Goal: Communication & Community: Answer question/provide support

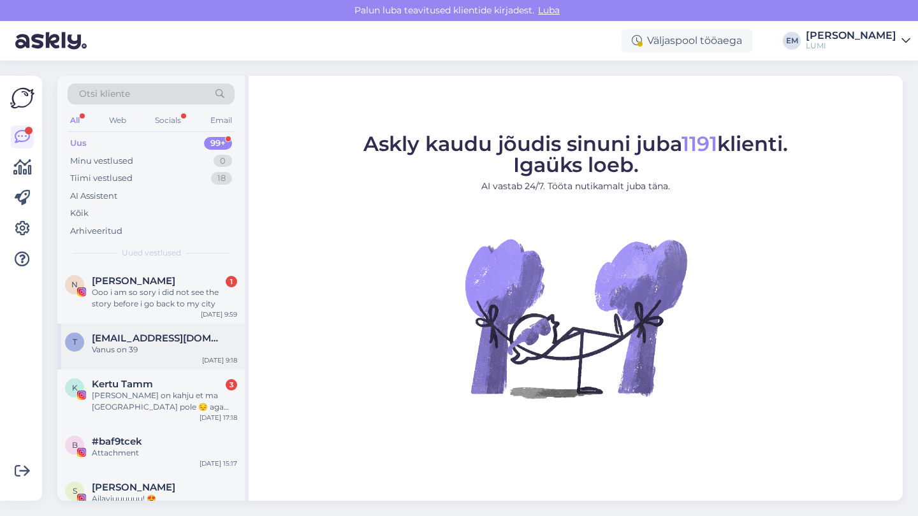
click at [212, 360] on div "[DATE] 9:18" at bounding box center [219, 361] width 35 height 10
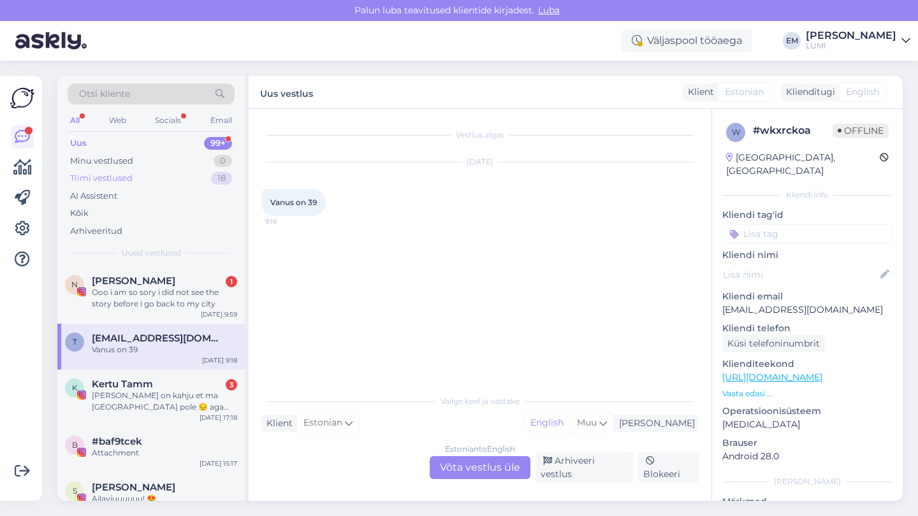
click at [187, 170] on div "Tiimi vestlused 18" at bounding box center [151, 178] width 167 height 18
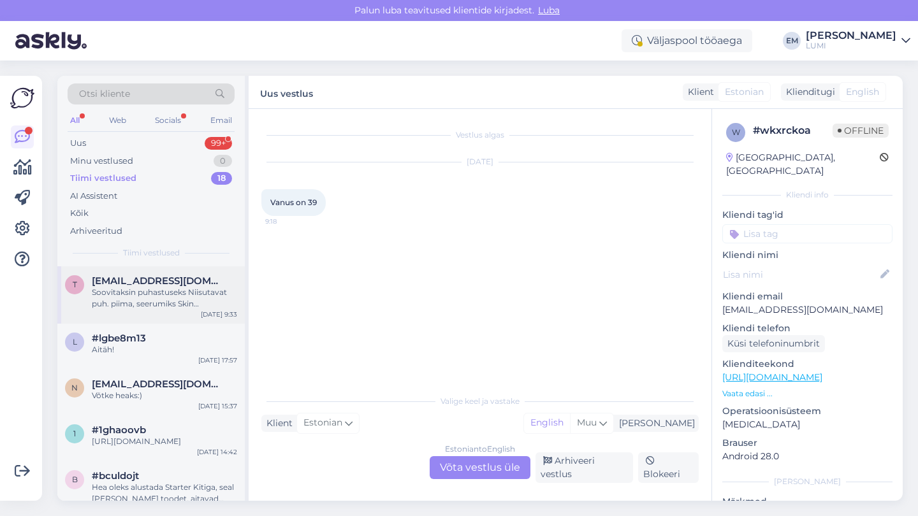
click at [198, 308] on div "t [EMAIL_ADDRESS][DOMAIN_NAME] Soovitaksin puhastuseks Niisutavat puh. piima, s…" at bounding box center [150, 294] width 187 height 57
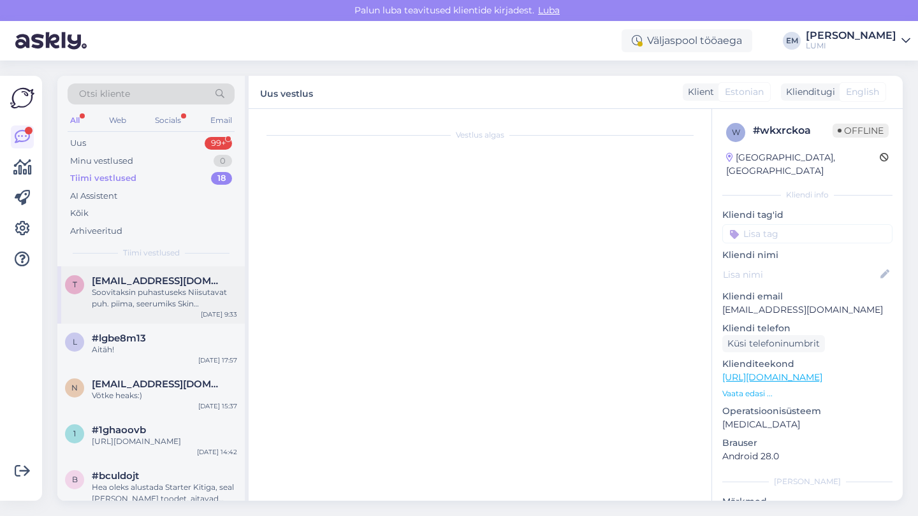
scroll to position [74, 0]
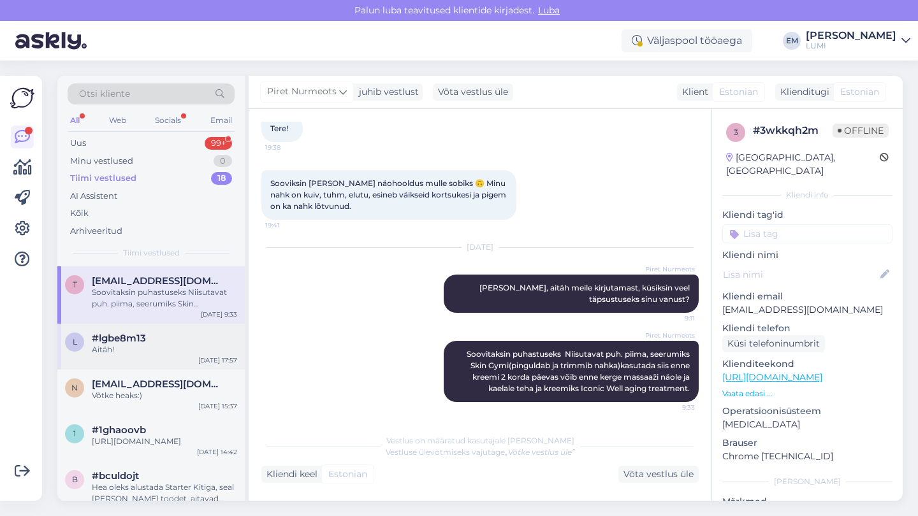
click at [187, 361] on div "l #lgbe8m13 Aitäh! [DATE] 17:57" at bounding box center [150, 347] width 187 height 46
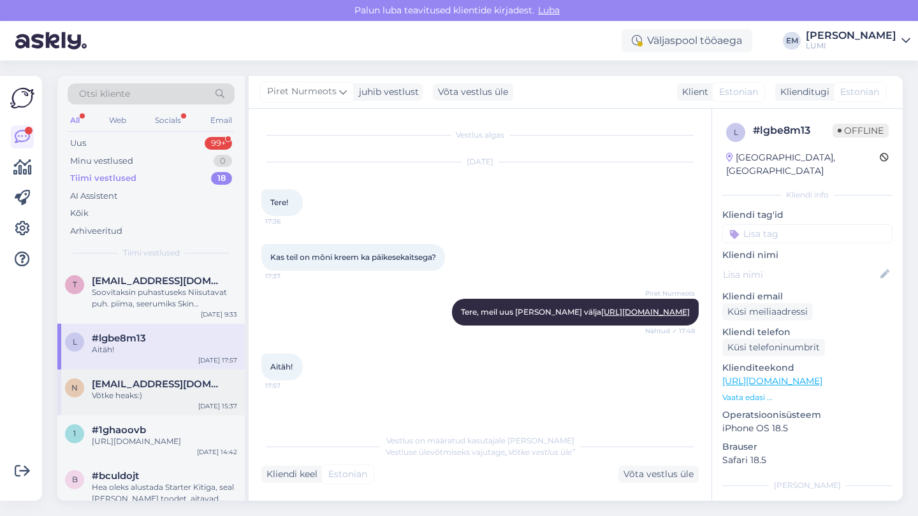
click at [188, 382] on span "[EMAIL_ADDRESS][DOMAIN_NAME]" at bounding box center [158, 383] width 133 height 11
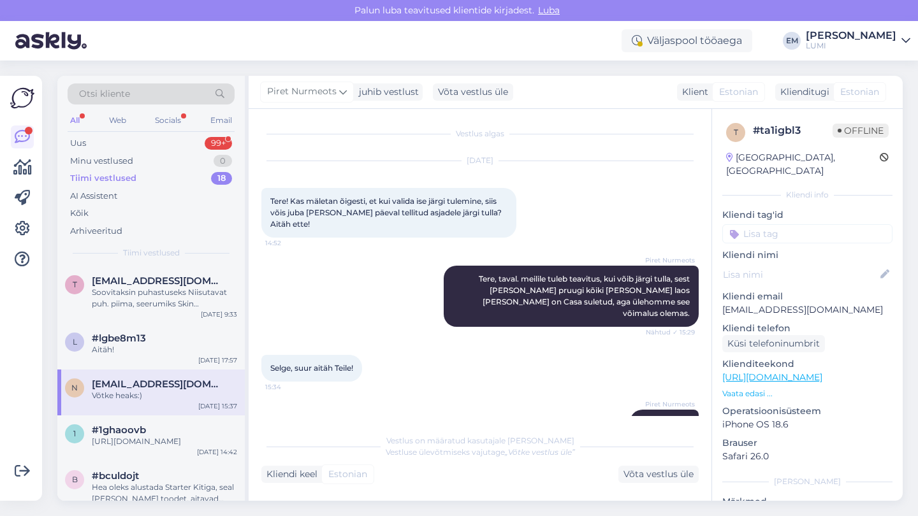
scroll to position [13, 0]
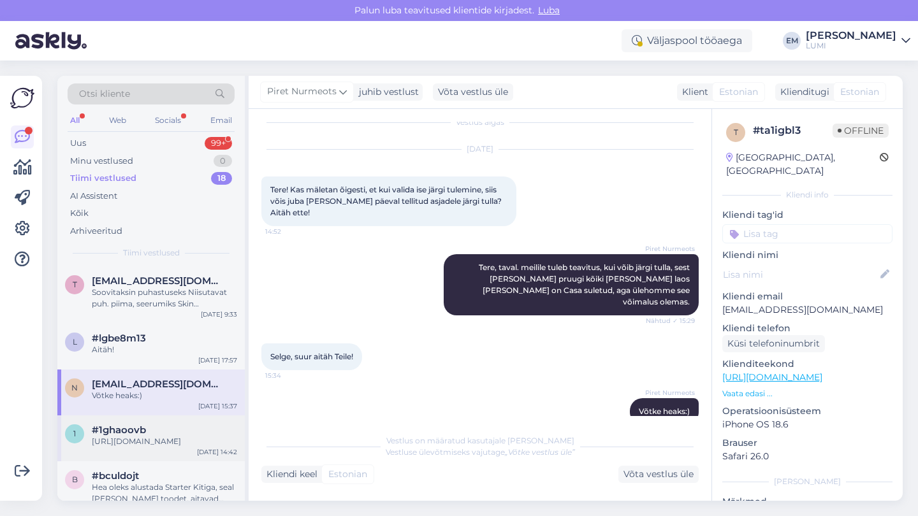
click at [185, 415] on div "1 #1ghaoovb [URL][DOMAIN_NAME] [DATE] 14:42" at bounding box center [150, 438] width 187 height 46
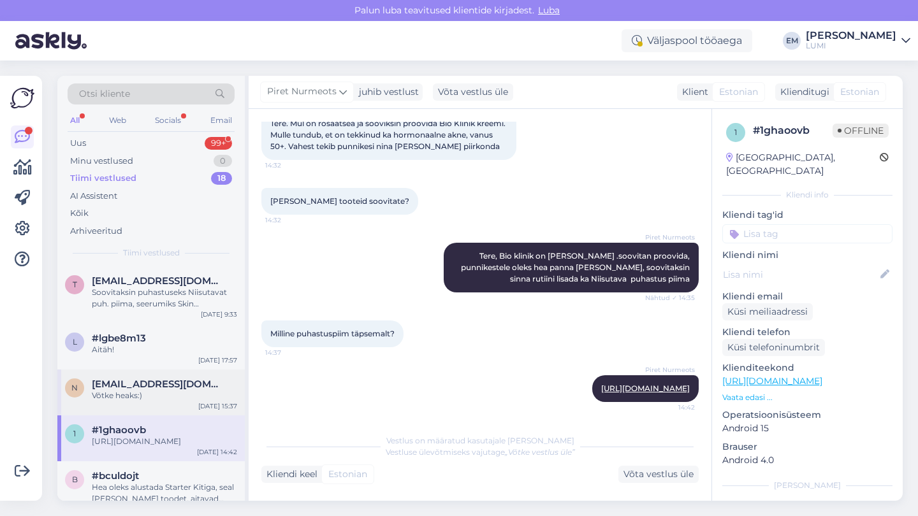
click at [181, 391] on div "Võtke heaks:)" at bounding box center [164, 395] width 145 height 11
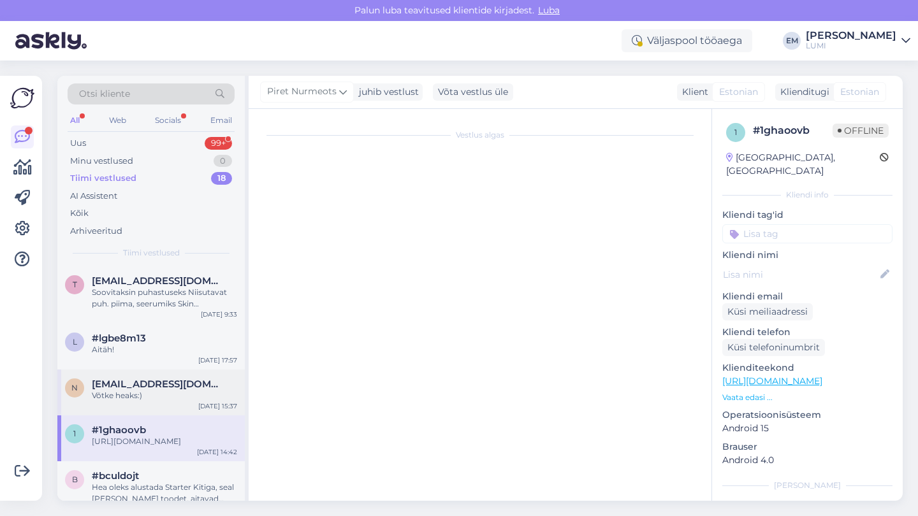
scroll to position [13, 0]
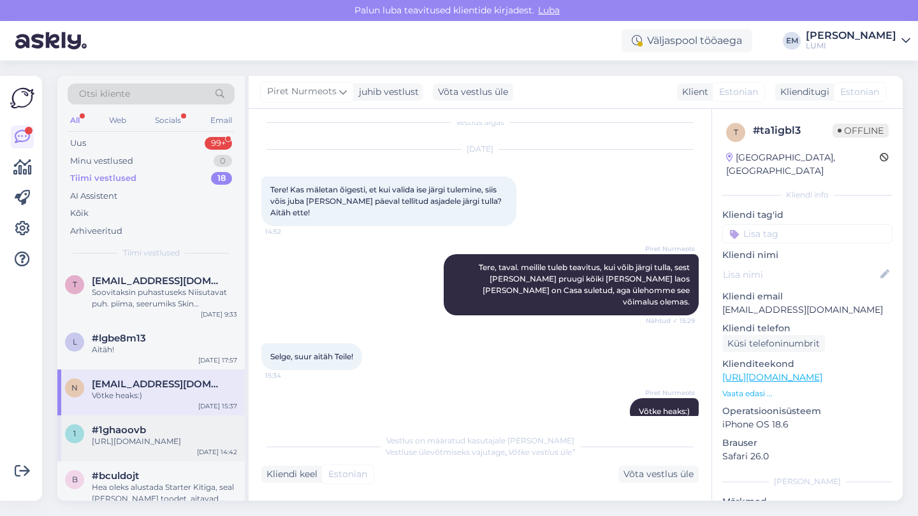
click at [182, 436] on div "[URL][DOMAIN_NAME]" at bounding box center [164, 441] width 145 height 11
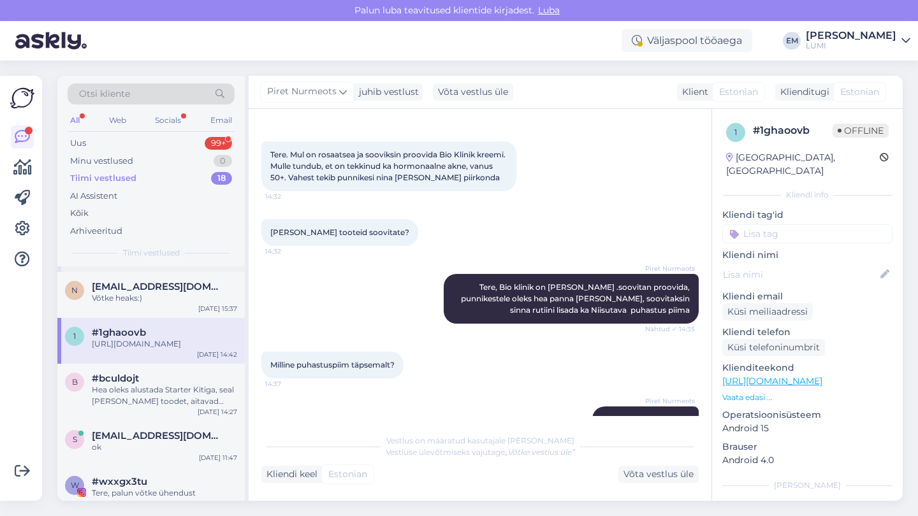
scroll to position [99, 0]
click at [199, 380] on div "b #bculdojt Hea oleks alustada Starter Kitiga, seal [PERSON_NAME] toodet, aitav…" at bounding box center [150, 391] width 187 height 57
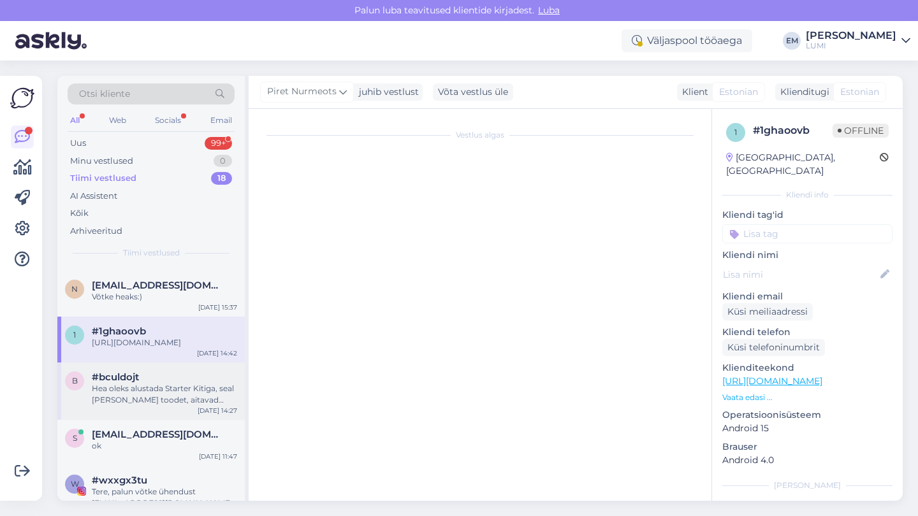
scroll to position [1, 0]
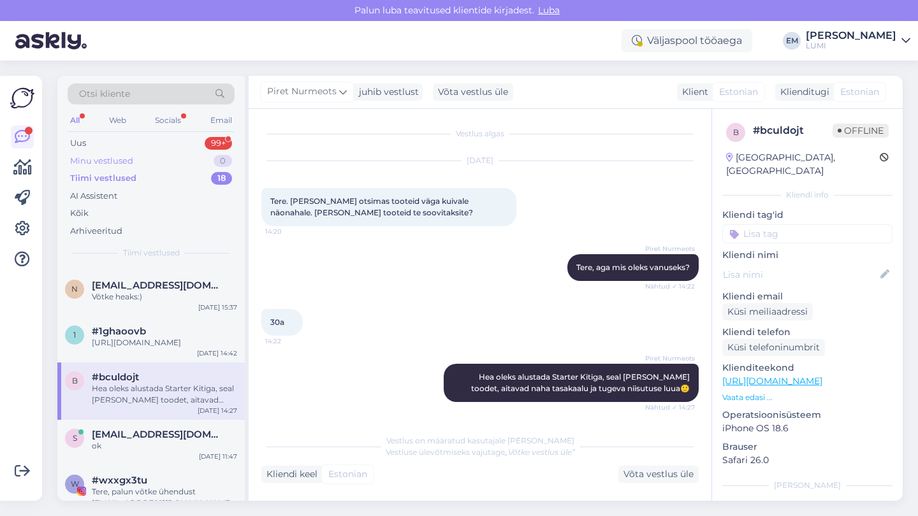
click at [195, 161] on div "Minu vestlused 0" at bounding box center [151, 161] width 167 height 18
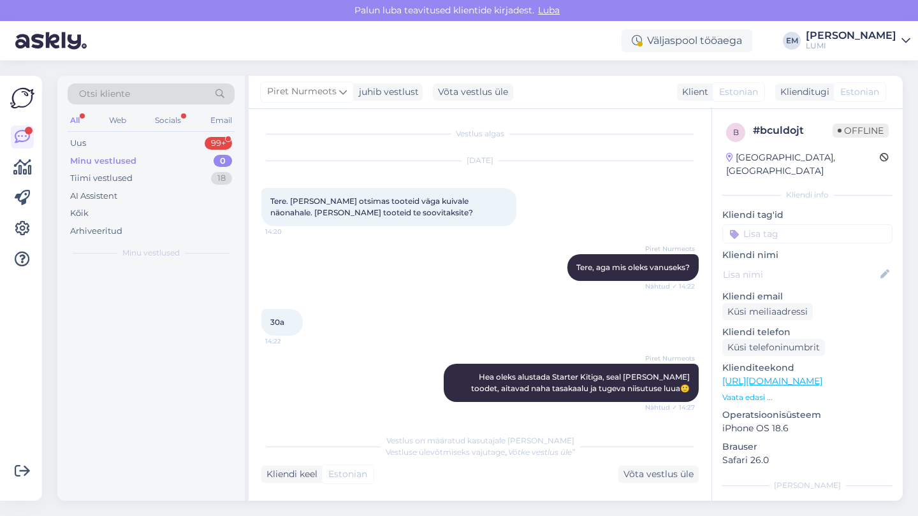
scroll to position [0, 0]
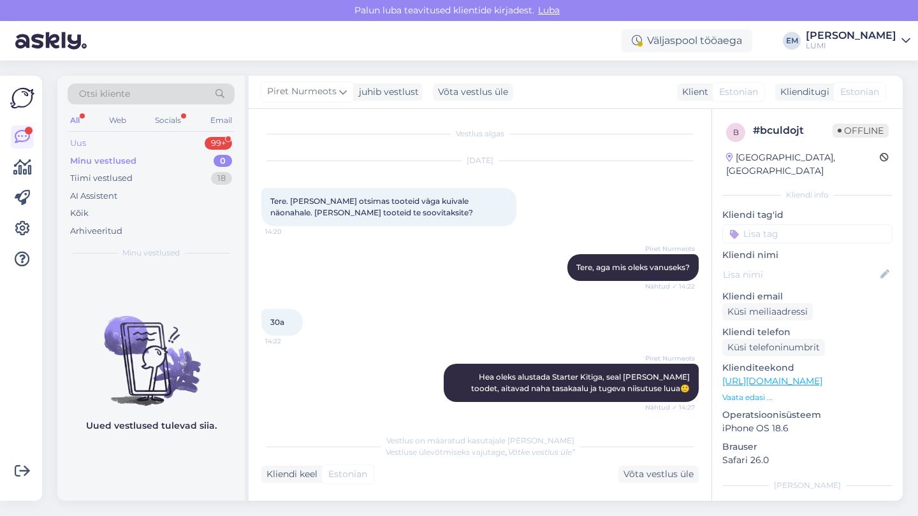
click at [190, 141] on div "Uus 99+" at bounding box center [151, 143] width 167 height 18
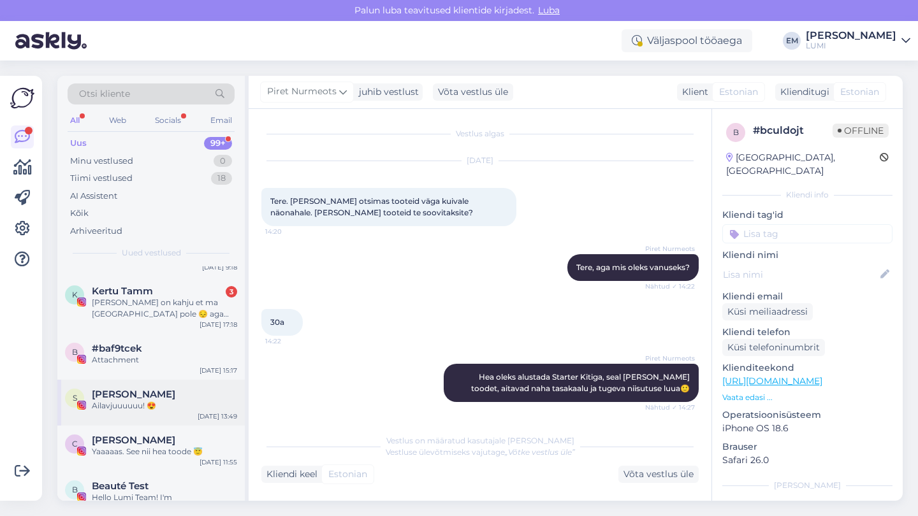
scroll to position [143, 0]
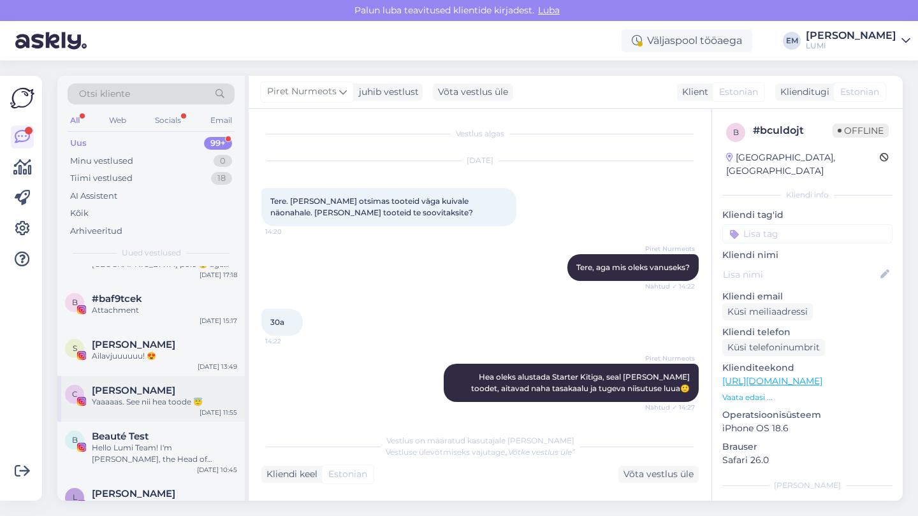
click at [179, 406] on div "C [PERSON_NAME]. See nii hea toode 😇 [DATE] 11:55" at bounding box center [150, 399] width 187 height 46
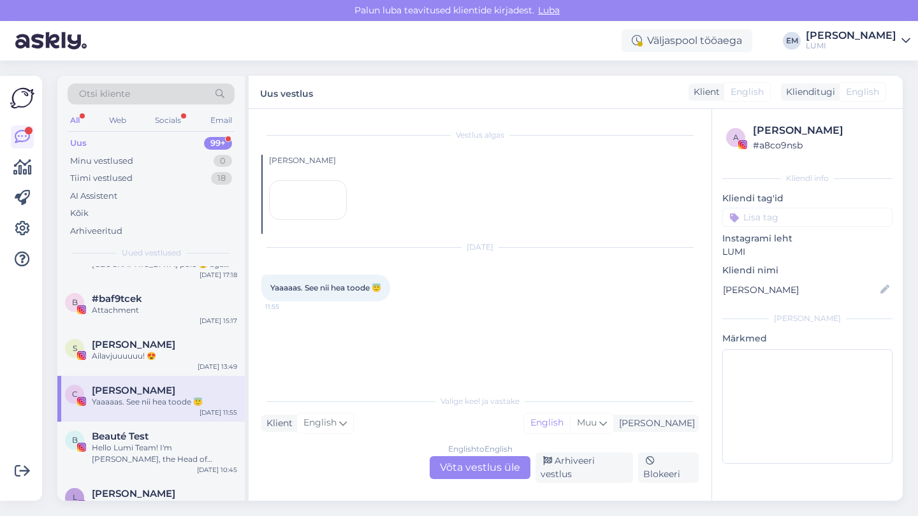
scroll to position [0, 0]
click at [170, 171] on div "Tiimi vestlused 18" at bounding box center [151, 178] width 167 height 18
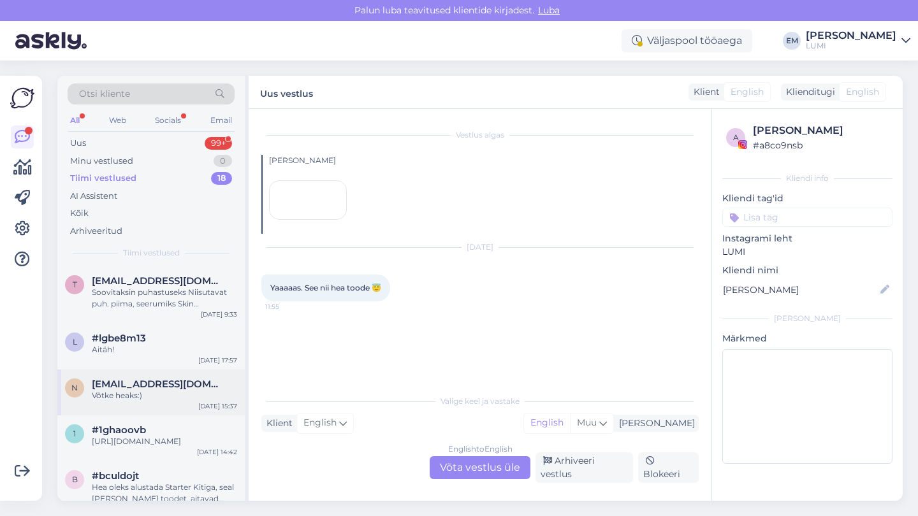
scroll to position [134, 0]
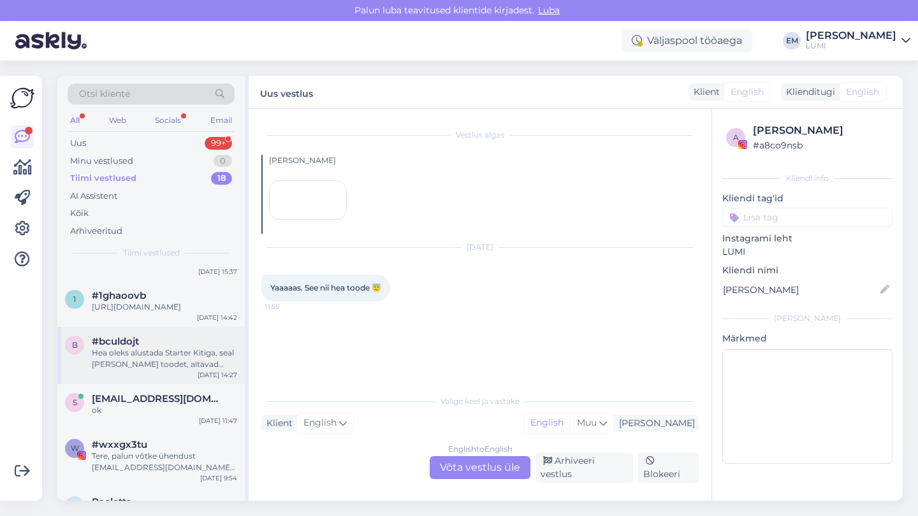
click at [164, 384] on div "b #bculdojt Hea oleks alustada Starter Kitiga, seal [PERSON_NAME] toodet, aitav…" at bounding box center [150, 355] width 187 height 57
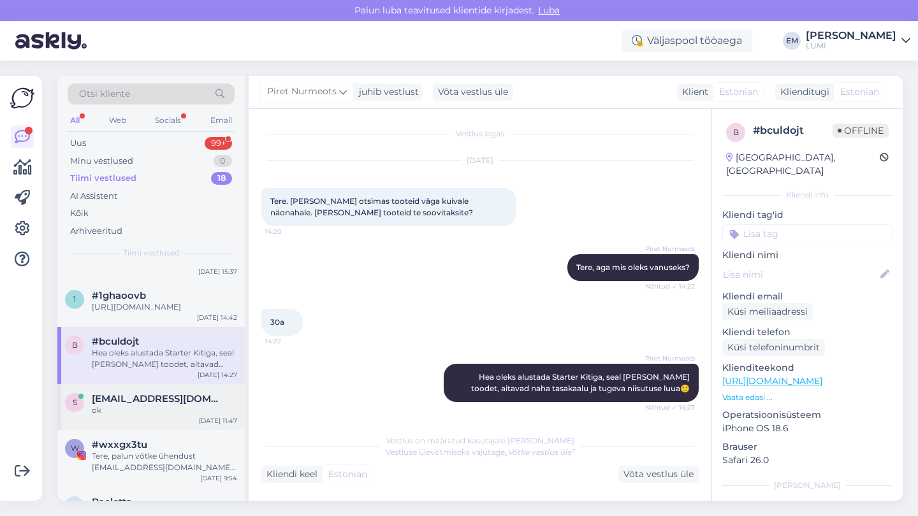
click at [164, 416] on div "ok" at bounding box center [164, 410] width 145 height 11
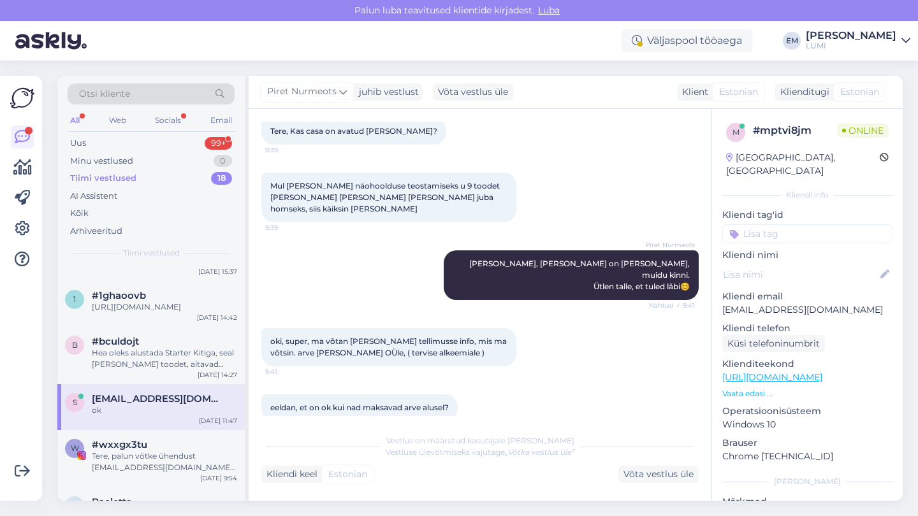
scroll to position [72, 0]
click at [146, 473] on div "Tere, palun võtke ühendust [EMAIL_ADDRESS][DOMAIN_NAME] saate temaga ise kokku …" at bounding box center [164, 461] width 145 height 23
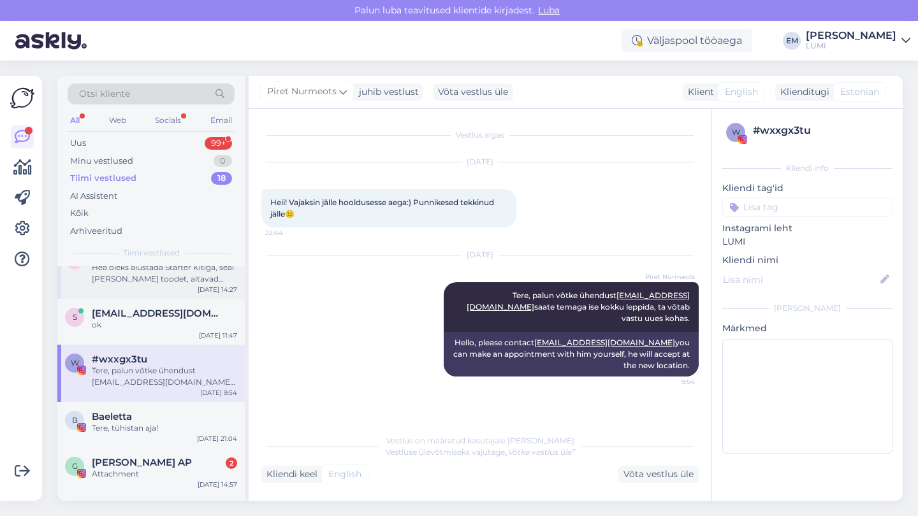
scroll to position [223, 0]
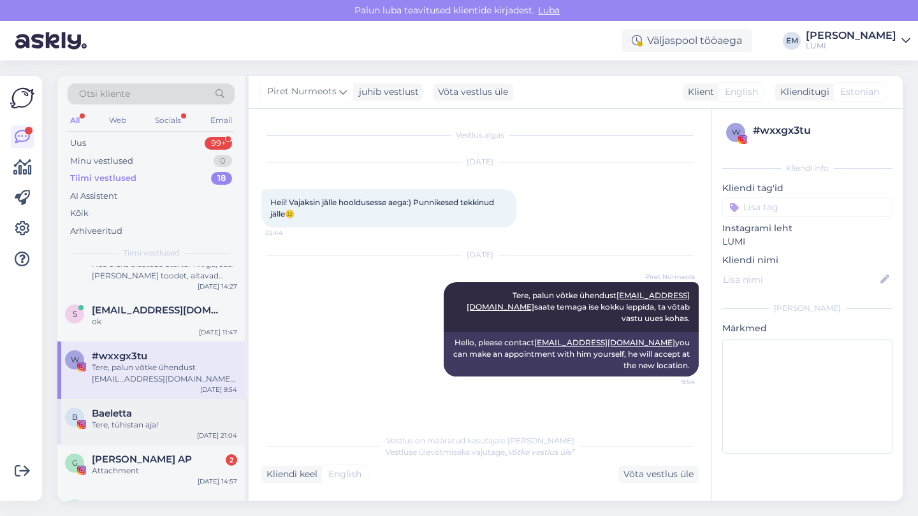
click at [171, 431] on div "Tere, tühistan aja!" at bounding box center [164, 424] width 145 height 11
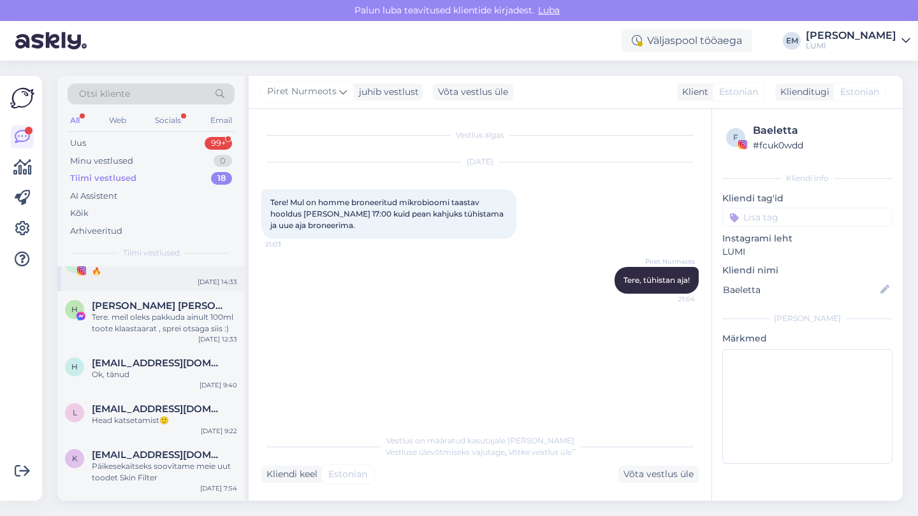
scroll to position [508, 0]
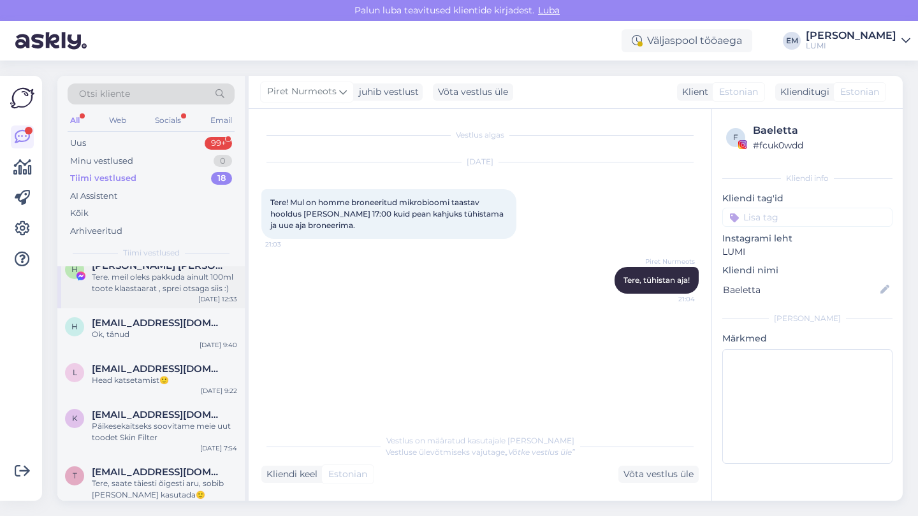
click at [164, 308] on div "H [PERSON_NAME] [PERSON_NAME] Tere. meil oleks pakkuda ainult 100ml toote klaas…" at bounding box center [150, 279] width 187 height 57
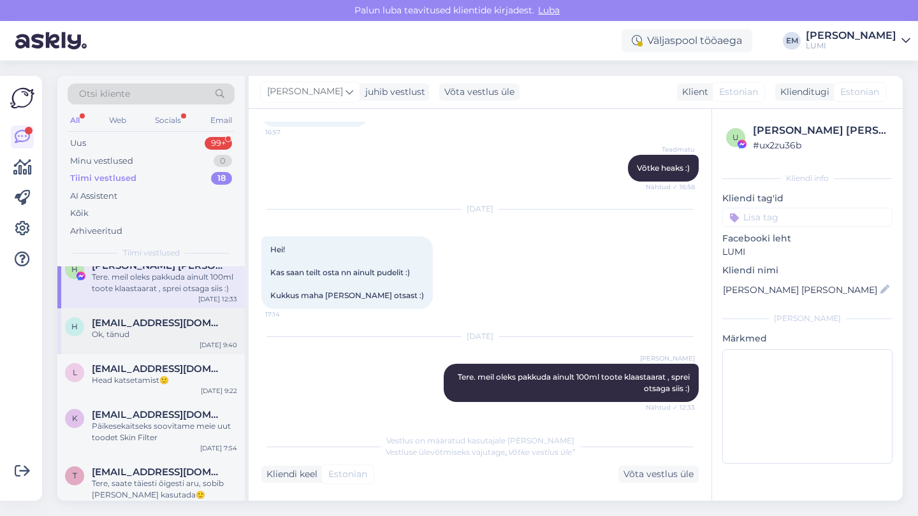
click at [167, 338] on div "Ok, tänud" at bounding box center [164, 334] width 145 height 11
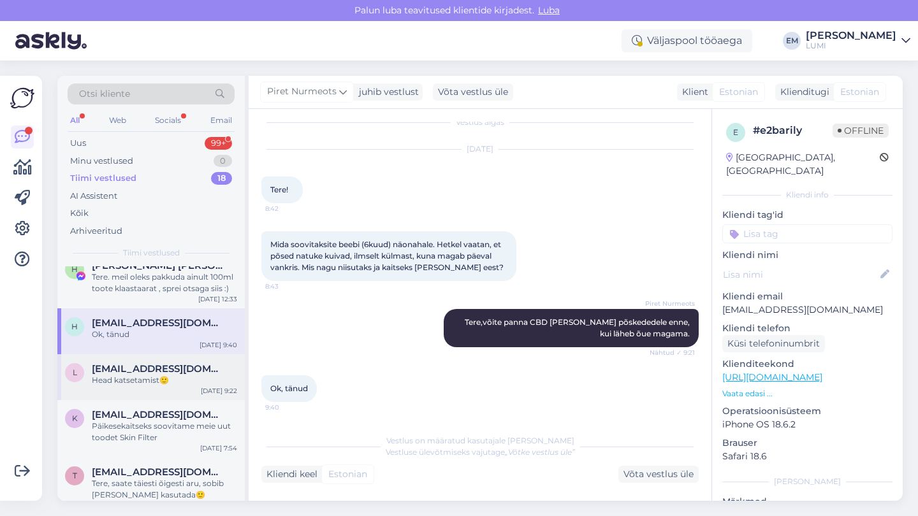
click at [167, 386] on div "Head katsetamist🙂" at bounding box center [164, 380] width 145 height 11
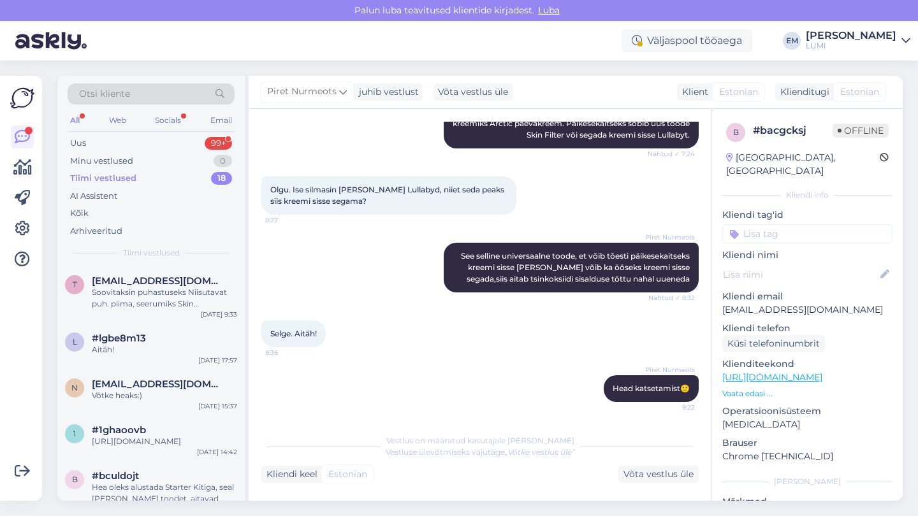
scroll to position [0, 0]
click at [459, 149] on div "[DATE] Piret Nurmeots Tere Liis, see kombo sobib hästi sellele probleemile, aga…" at bounding box center [479, 98] width 437 height 127
